Goal: Check status: Check status

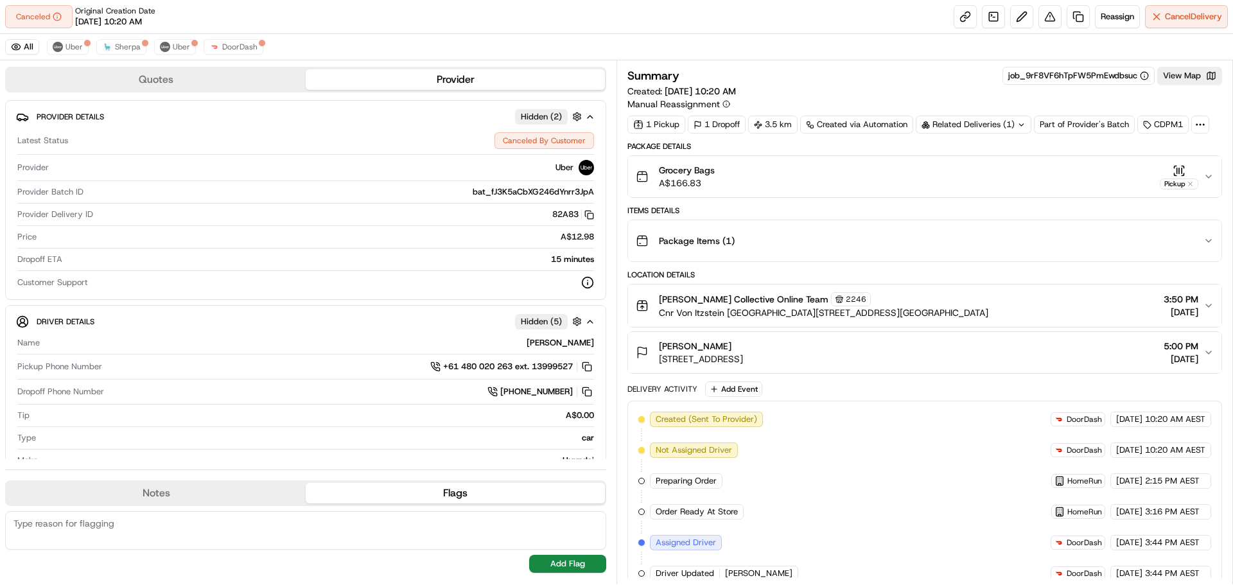
click at [1208, 175] on icon "button" at bounding box center [1209, 176] width 10 height 10
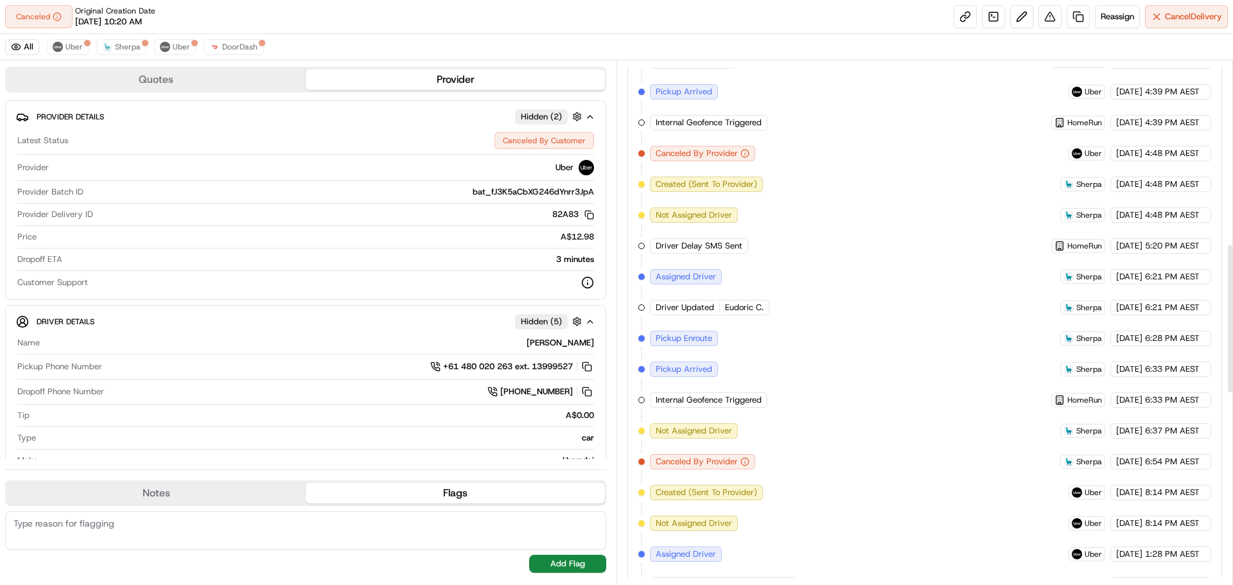
scroll to position [963, 0]
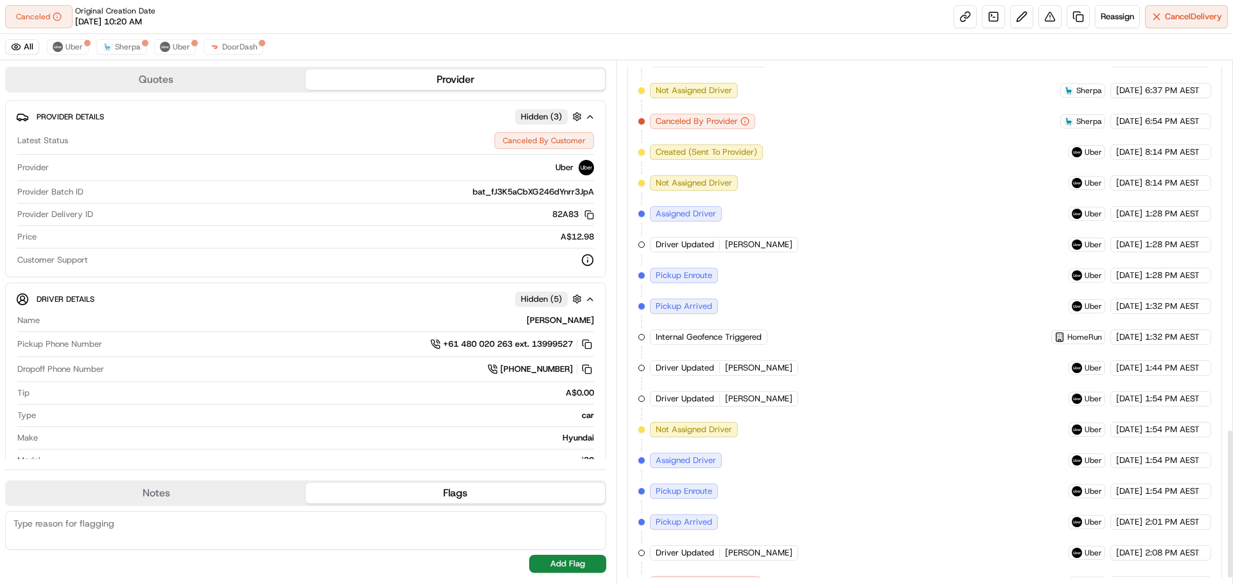
scroll to position [1309, 0]
